Goal: Check status: Check status

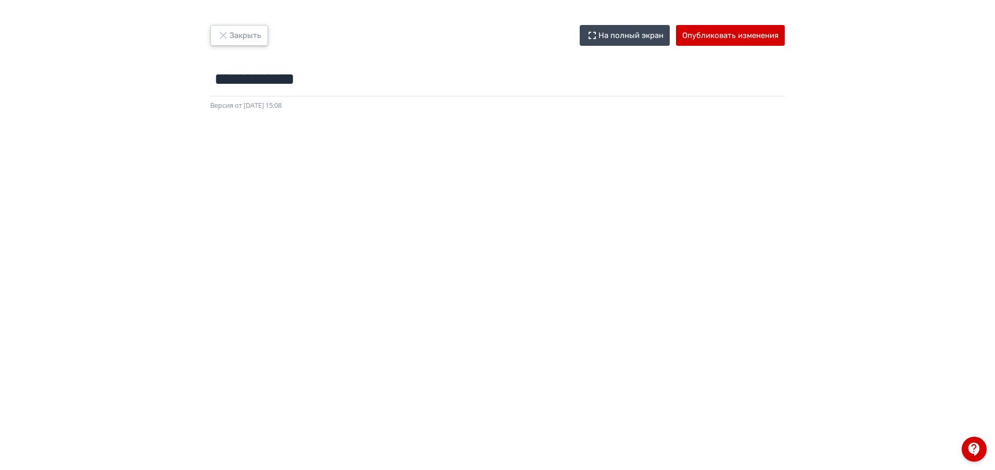
click at [254, 41] on button "Закрыть" at bounding box center [239, 35] width 58 height 21
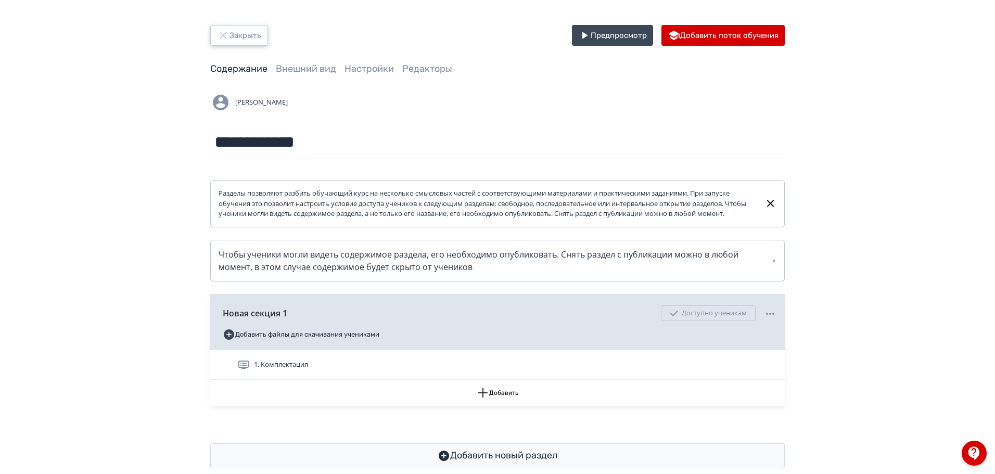
click at [253, 43] on button "Закрыть" at bounding box center [239, 35] width 58 height 21
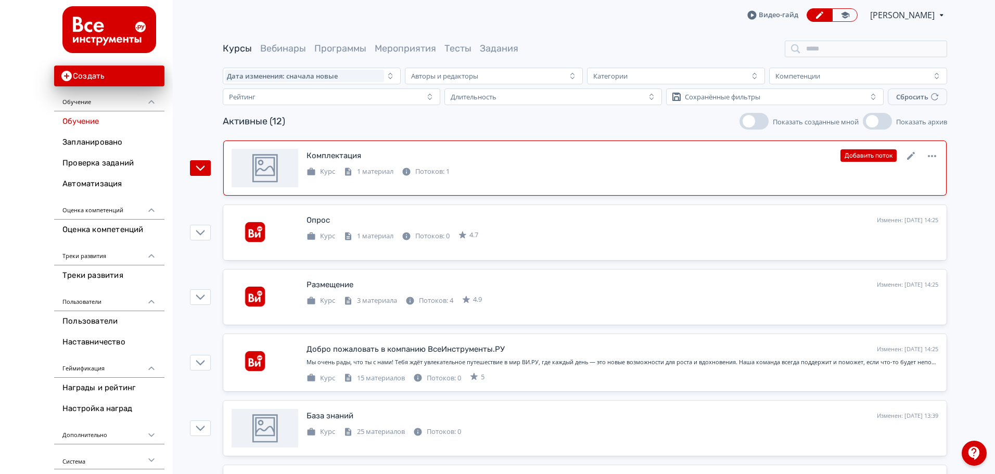
click at [534, 155] on div "Комплектация Изменен: [DATE] 15:35 Добавить поток" at bounding box center [623, 156] width 632 height 14
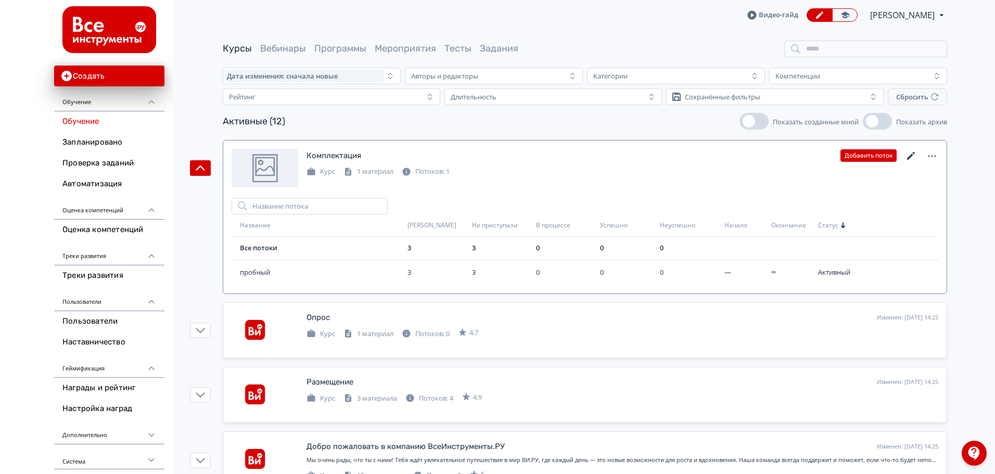
click at [913, 156] on icon at bounding box center [911, 156] width 8 height 8
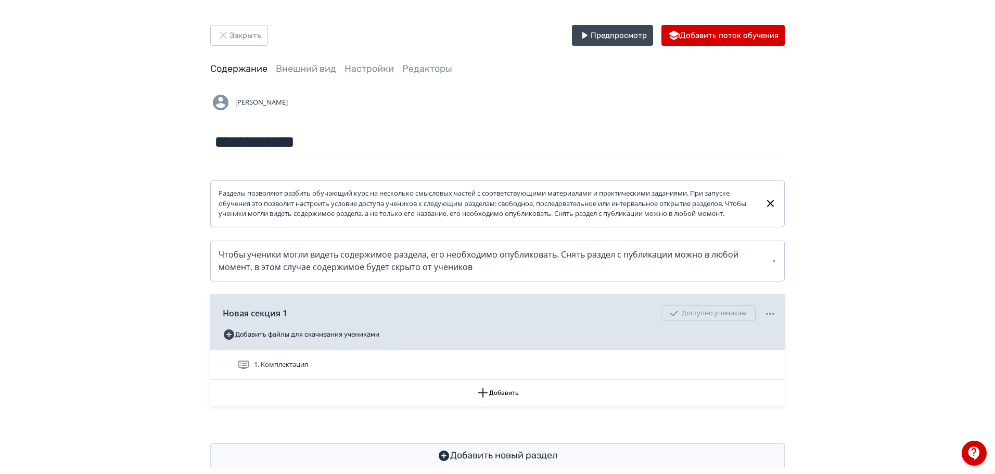
scroll to position [29, 0]
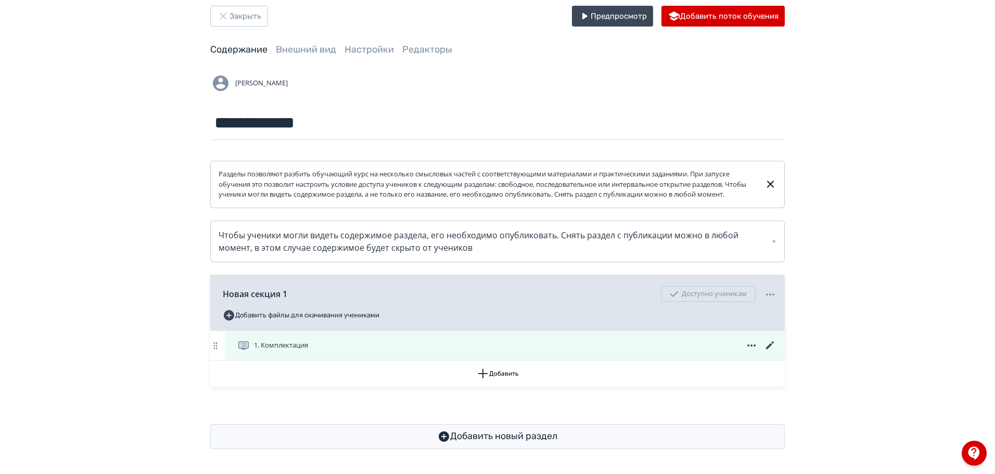
click at [769, 343] on icon at bounding box center [770, 345] width 12 height 12
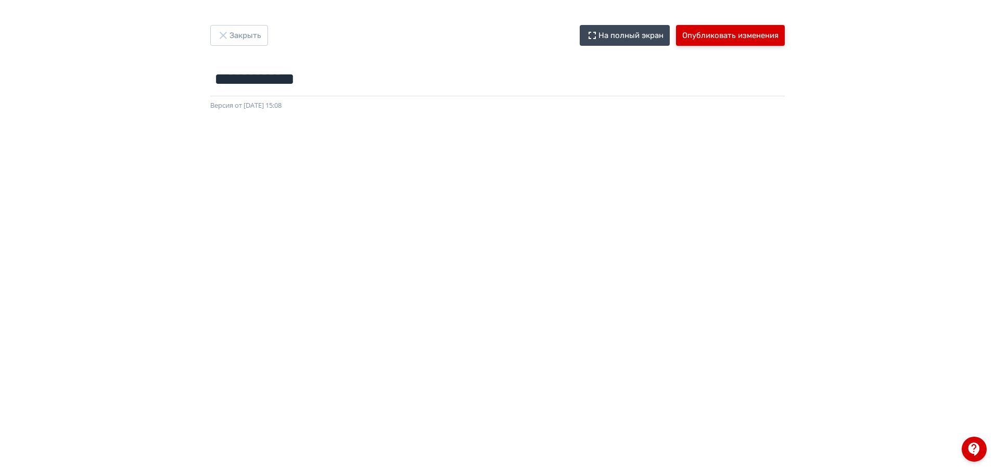
click at [724, 36] on button "Опубликовать изменения" at bounding box center [730, 35] width 109 height 21
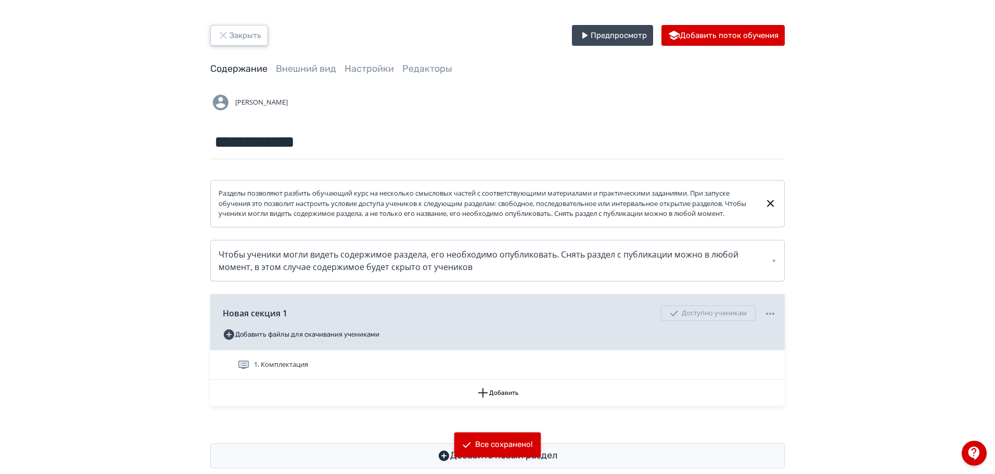
click at [250, 28] on button "Закрыть" at bounding box center [239, 35] width 58 height 21
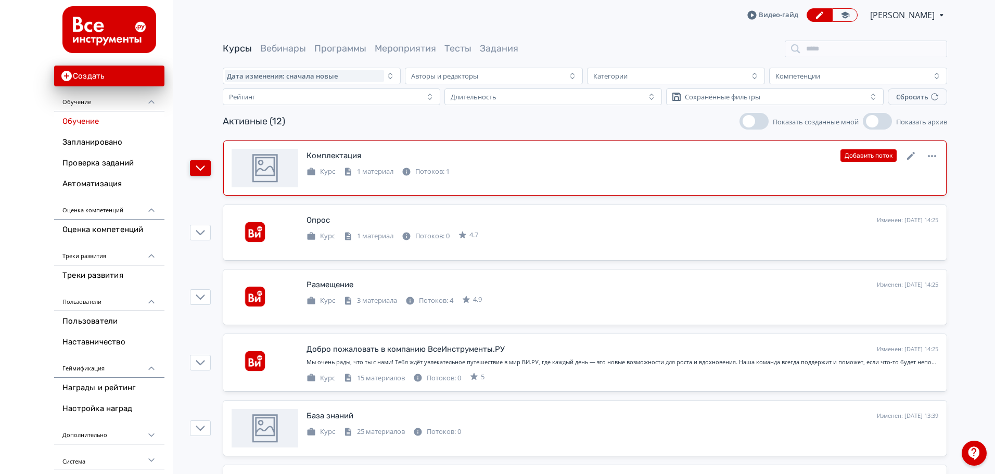
click at [200, 172] on icon "button" at bounding box center [200, 167] width 9 height 9
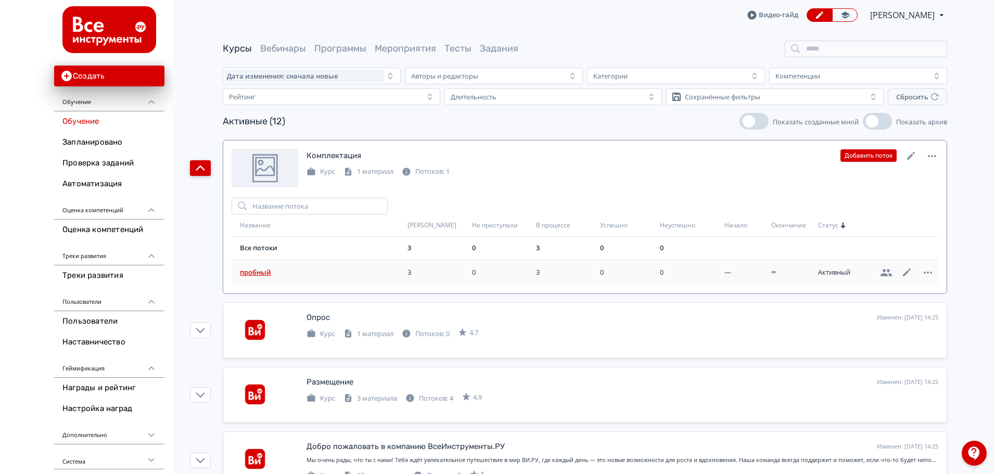
click at [254, 272] on span "пробный" at bounding box center [321, 273] width 163 height 10
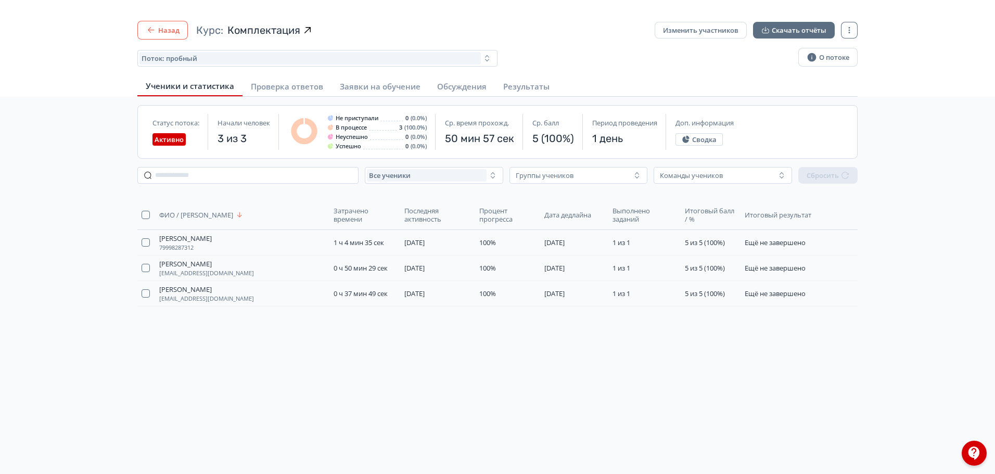
click at [163, 28] on button "Назад" at bounding box center [162, 30] width 51 height 19
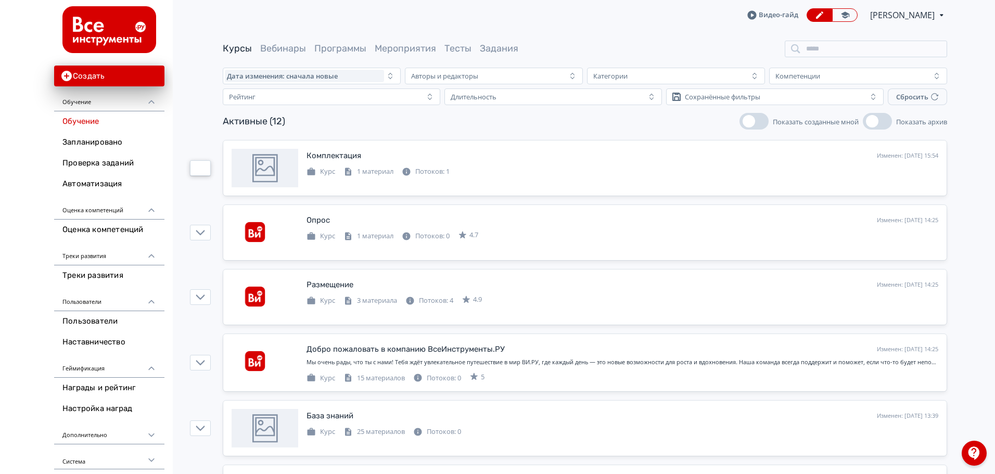
drag, startPoint x: 207, startPoint y: 165, endPoint x: 218, endPoint y: 181, distance: 19.9
click at [207, 165] on button "button" at bounding box center [200, 168] width 21 height 16
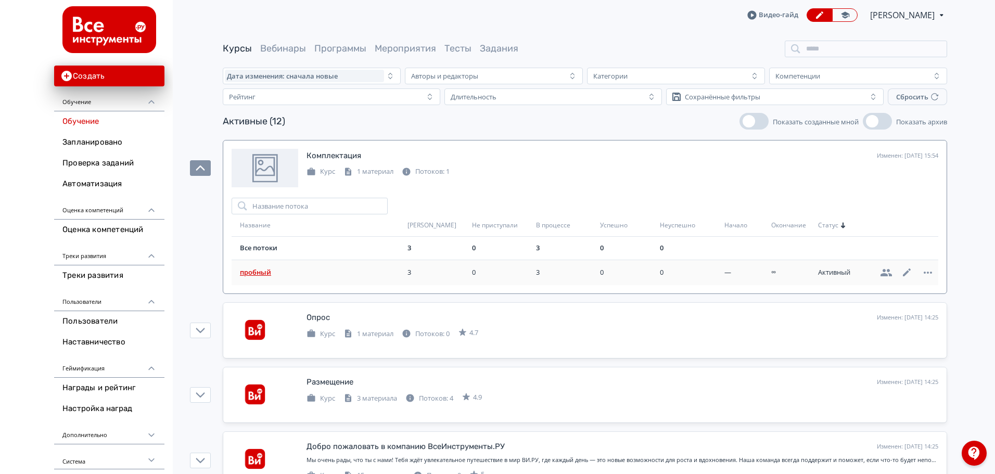
click at [257, 271] on span "пробный" at bounding box center [321, 273] width 163 height 10
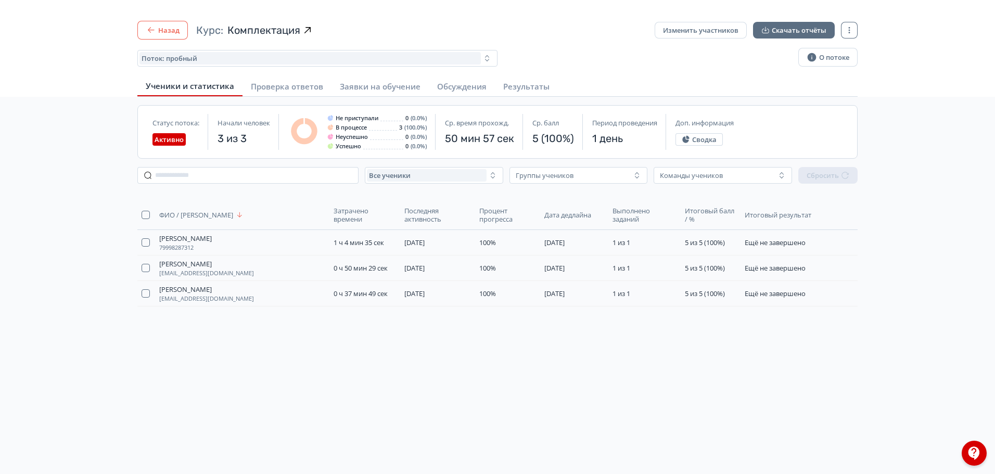
click at [184, 24] on button "Назад" at bounding box center [162, 30] width 51 height 19
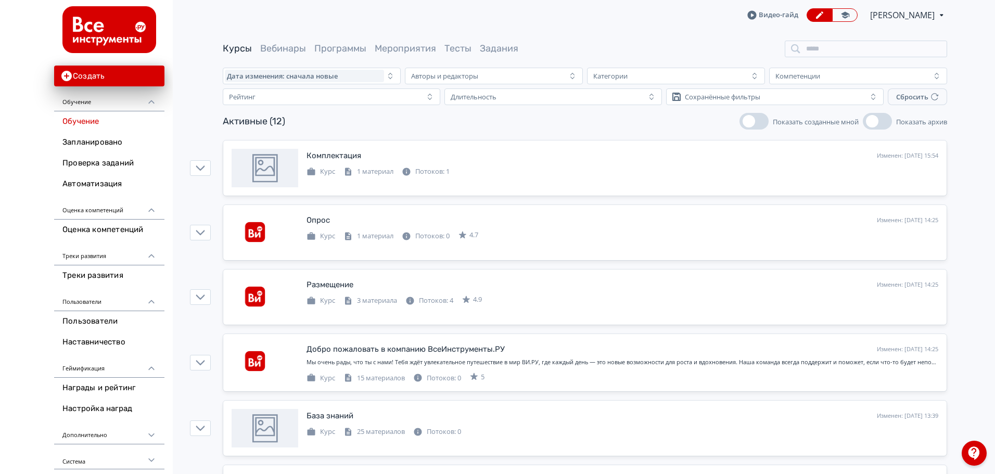
drag, startPoint x: 181, startPoint y: 83, endPoint x: 987, endPoint y: 170, distance: 810.6
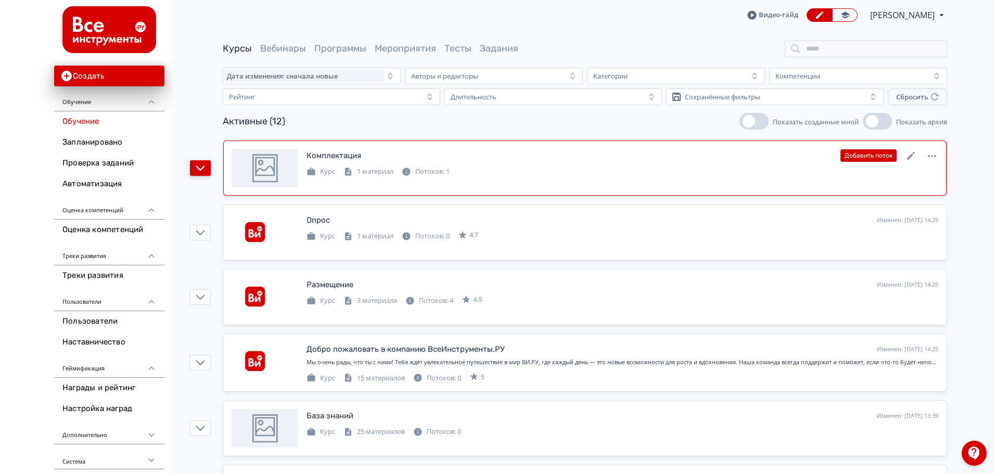
click at [199, 175] on button "button" at bounding box center [200, 168] width 21 height 16
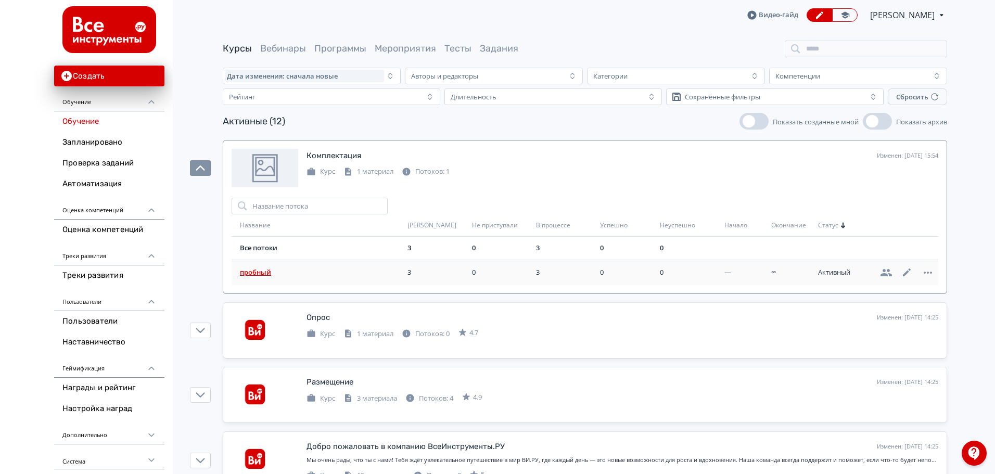
click at [257, 268] on span "пробный" at bounding box center [321, 273] width 163 height 10
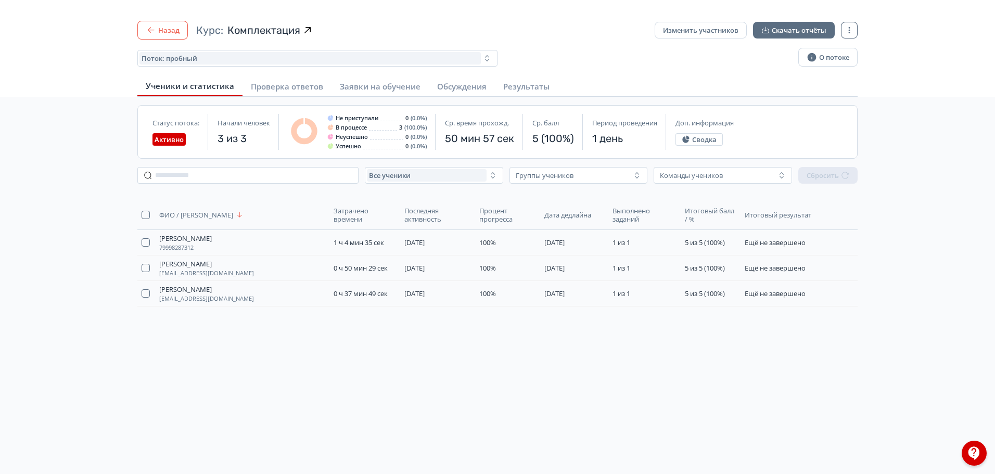
click at [172, 30] on button "Назад" at bounding box center [162, 30] width 51 height 19
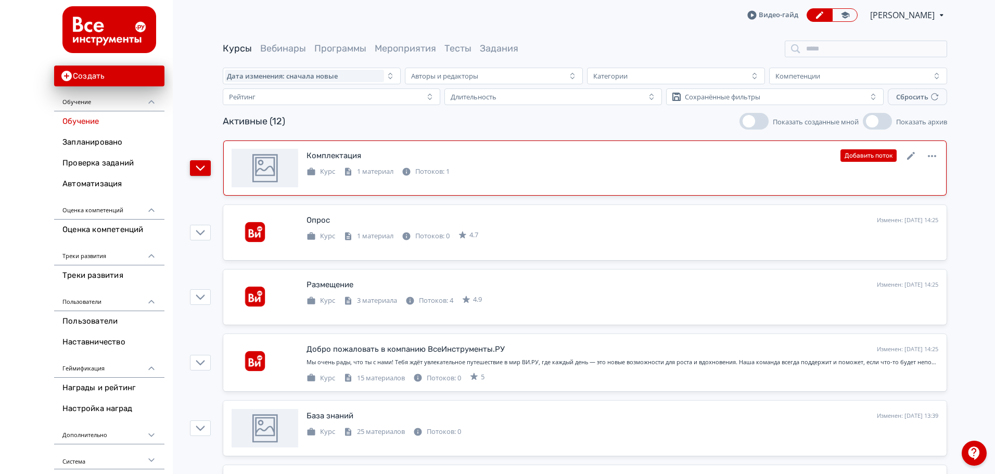
click at [204, 169] on icon "button" at bounding box center [200, 167] width 9 height 9
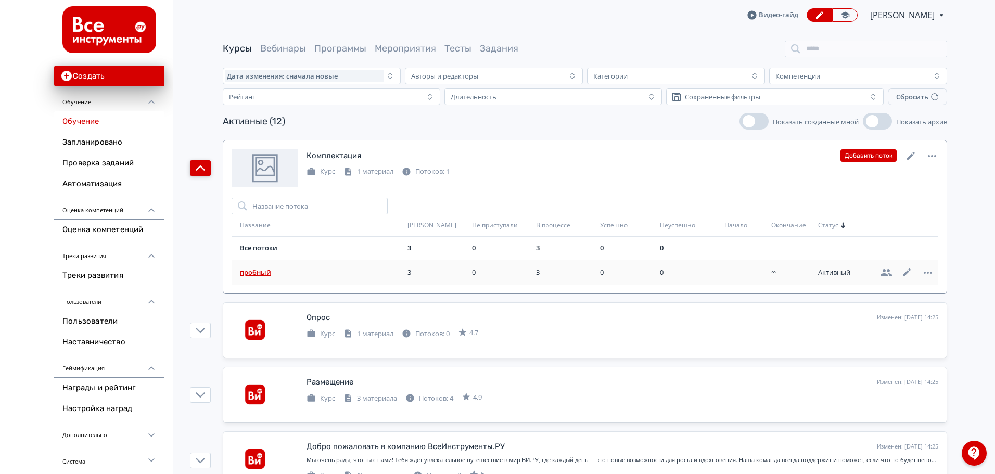
click at [263, 270] on span "пробный" at bounding box center [321, 273] width 163 height 10
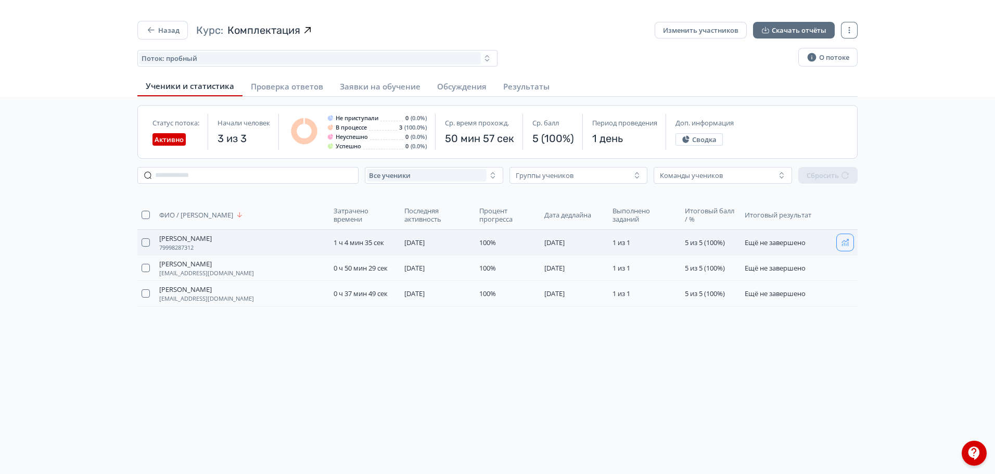
click at [844, 243] on icon "button" at bounding box center [845, 242] width 8 height 8
